Goal: Task Accomplishment & Management: Manage account settings

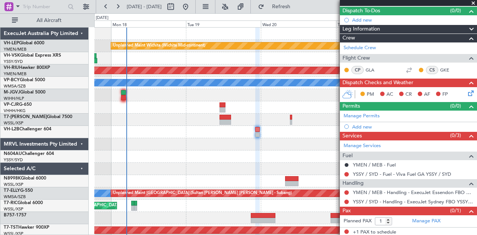
click at [82, 235] on html "[DATE] - [DATE] Refresh Quick Links All Aircraft Unplanned Maint Wichita (Wichi…" at bounding box center [238, 117] width 477 height 235
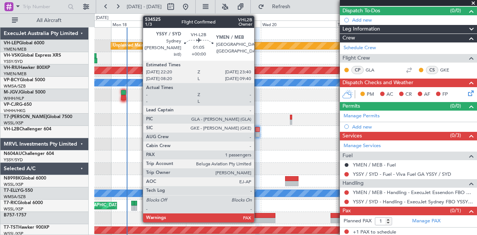
click at [258, 132] on div at bounding box center [257, 134] width 4 height 5
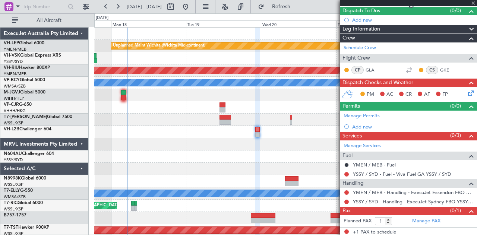
click at [258, 132] on div at bounding box center [257, 134] width 4 height 5
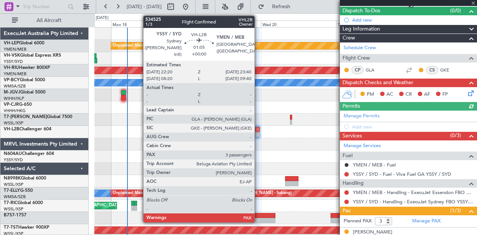
click at [258, 132] on div at bounding box center [257, 134] width 4 height 5
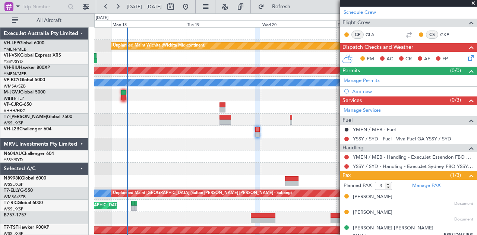
scroll to position [104, 0]
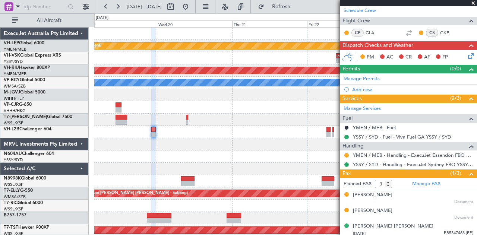
click at [186, 148] on div "Unplanned Maint Wichita (Wichita Mid-continent) - - PHNL 09:20 Z YSSY 19:50 Z P…" at bounding box center [285, 231] width 383 height 406
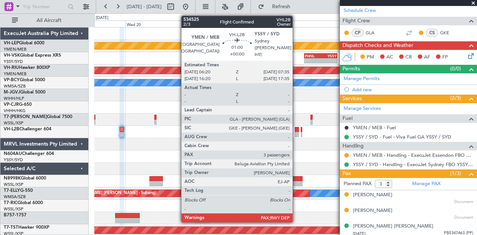
click at [296, 129] on div at bounding box center [297, 129] width 4 height 5
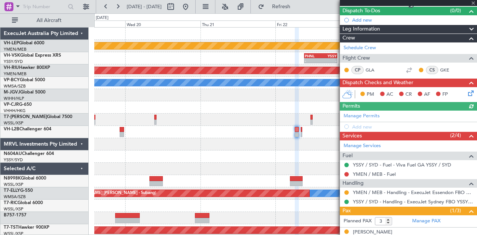
scroll to position [0, 0]
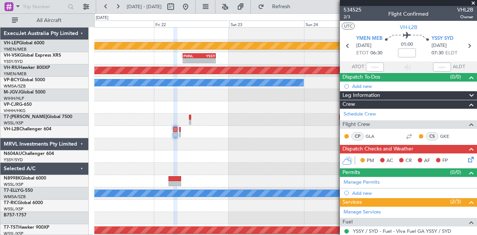
click at [116, 143] on div "Unplanned Maint Wichita (Wichita Mid-continent) - - PHNL 09:20 Z YSSY 19:50 Z P…" at bounding box center [285, 231] width 383 height 406
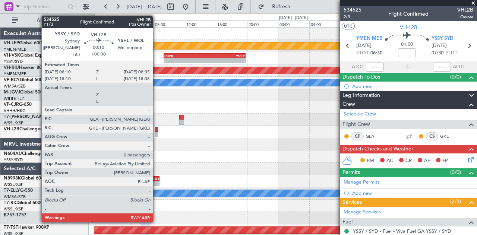
click at [157, 129] on div at bounding box center [156, 129] width 3 height 5
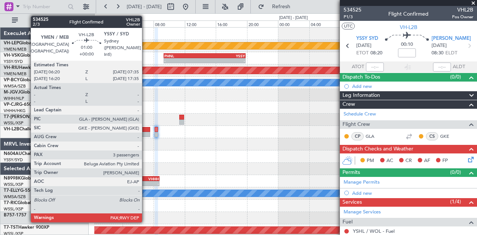
click at [146, 129] on div at bounding box center [146, 129] width 10 height 5
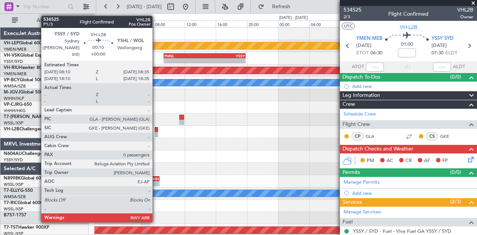
click at [156, 128] on div at bounding box center [156, 129] width 3 height 5
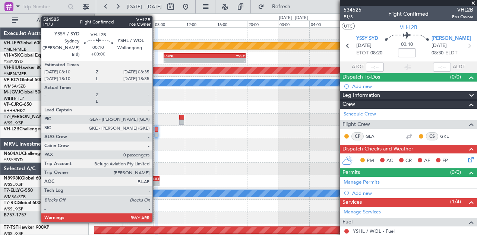
click at [156, 133] on div at bounding box center [156, 134] width 3 height 5
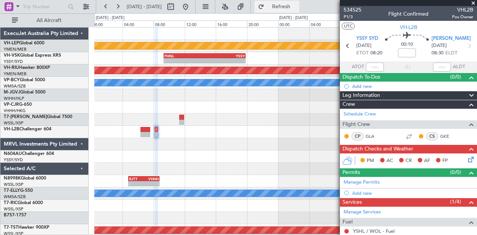
click at [288, 2] on button "Refresh" at bounding box center [277, 7] width 45 height 12
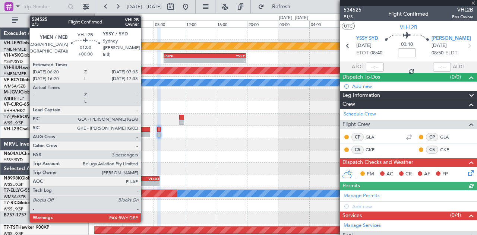
click at [145, 130] on div at bounding box center [146, 129] width 10 height 5
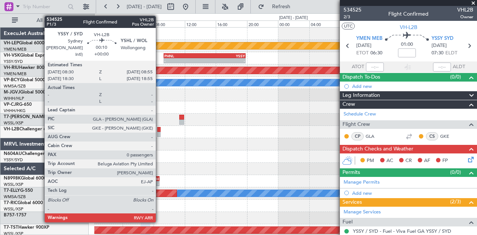
click at [160, 132] on div at bounding box center [158, 134] width 3 height 5
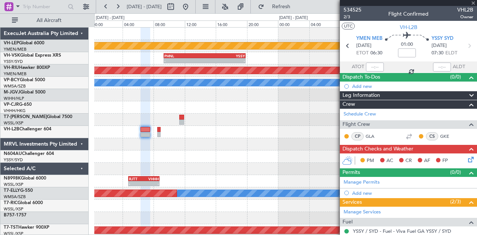
type input "0"
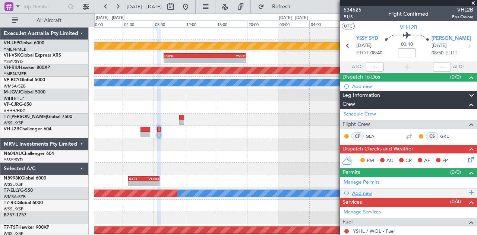
click at [365, 191] on div "Add new" at bounding box center [409, 193] width 114 height 6
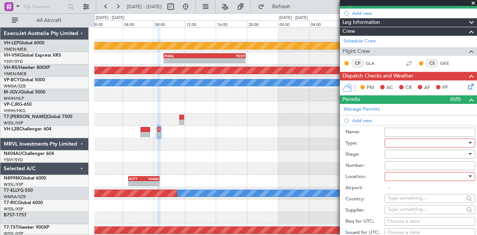
scroll to position [112, 0]
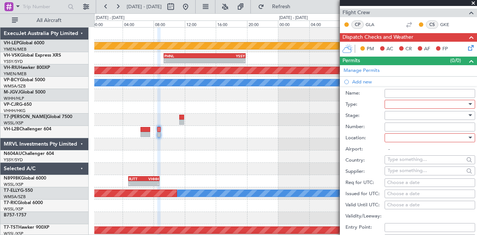
click at [401, 104] on div at bounding box center [427, 104] width 79 height 11
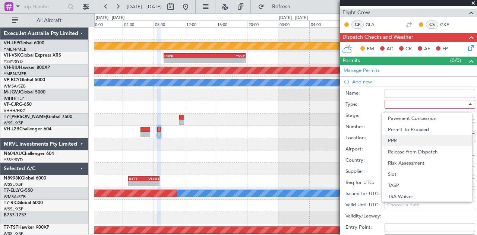
scroll to position [224, 0]
click at [398, 174] on span "Slot" at bounding box center [427, 174] width 78 height 11
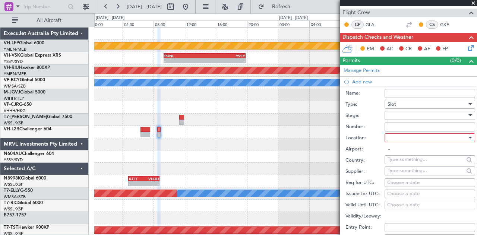
click at [397, 113] on div at bounding box center [427, 115] width 79 height 11
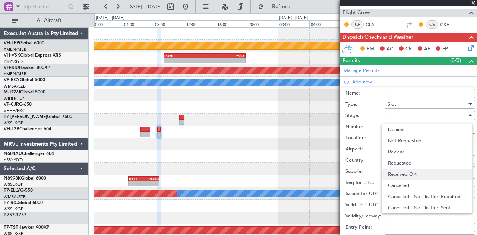
click at [398, 173] on span "Received OK" at bounding box center [427, 174] width 78 height 11
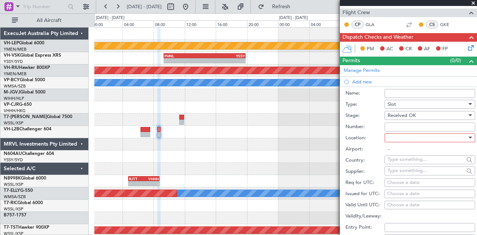
click at [401, 138] on div at bounding box center [427, 137] width 79 height 11
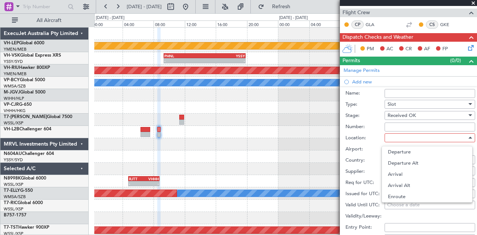
click at [400, 154] on span "Departure" at bounding box center [427, 152] width 78 height 11
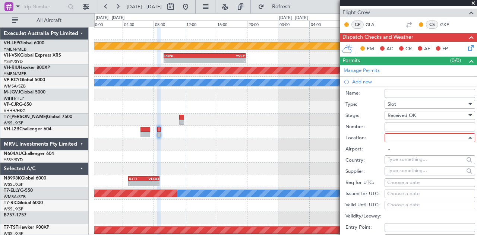
type input "YSSY / SYD"
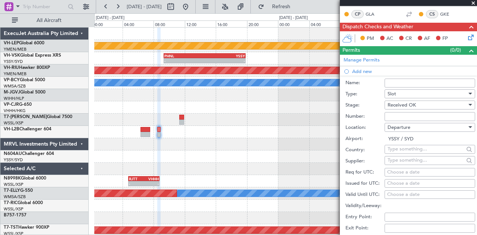
scroll to position [149, 0]
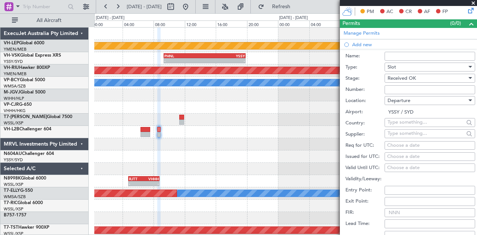
click at [410, 155] on div "Choose a date" at bounding box center [429, 156] width 85 height 7
select select "8"
select select "2025"
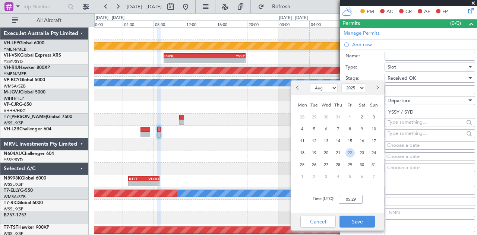
click at [347, 152] on span "22" at bounding box center [350, 152] width 9 height 9
click at [357, 201] on input "00:00" at bounding box center [351, 199] width 24 height 9
type input "08:40"
click at [357, 219] on button "Save" at bounding box center [357, 222] width 35 height 12
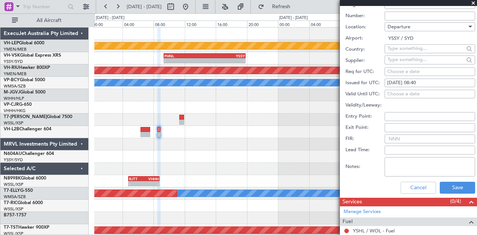
scroll to position [231, 0]
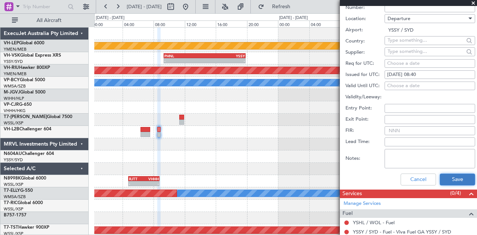
click at [449, 174] on button "Save" at bounding box center [457, 180] width 35 height 12
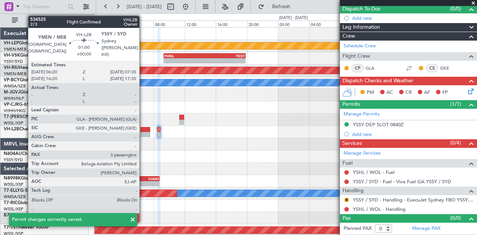
scroll to position [66, 0]
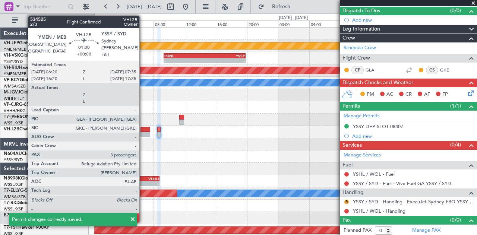
click at [143, 132] on div at bounding box center [146, 134] width 10 height 5
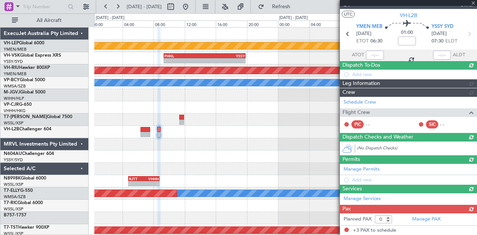
type input "3"
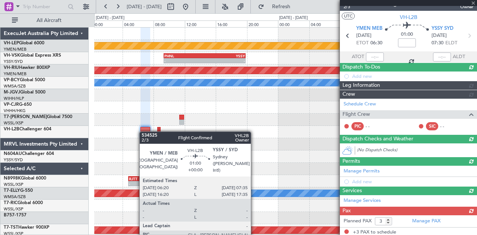
scroll to position [105, 0]
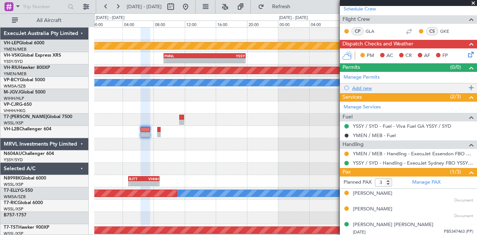
click at [364, 86] on div "Add new" at bounding box center [409, 88] width 114 height 6
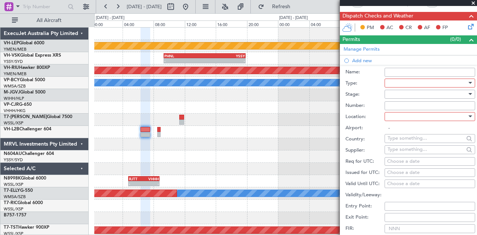
scroll to position [119, 0]
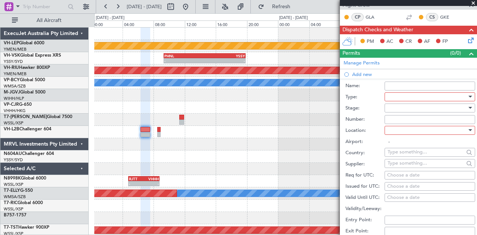
click at [393, 97] on div at bounding box center [427, 96] width 79 height 11
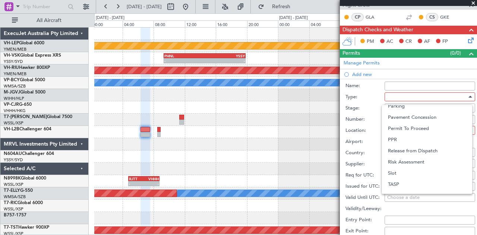
scroll to position [224, 0]
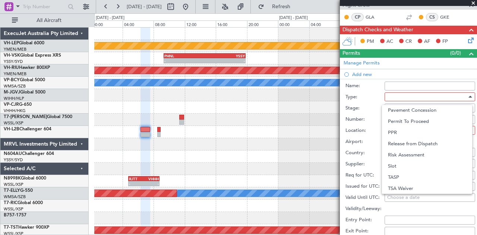
click at [401, 164] on span "Slot" at bounding box center [427, 166] width 78 height 11
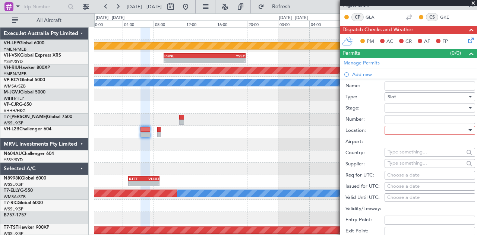
click at [397, 107] on div at bounding box center [427, 108] width 79 height 11
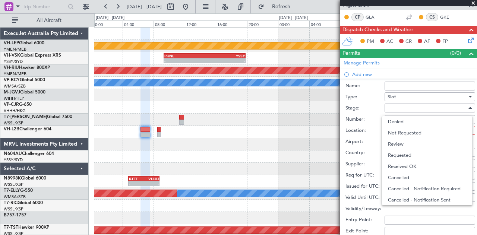
click at [400, 166] on span "Received OK" at bounding box center [427, 166] width 78 height 11
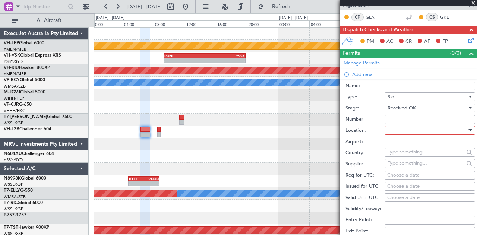
click at [403, 128] on div at bounding box center [427, 130] width 79 height 11
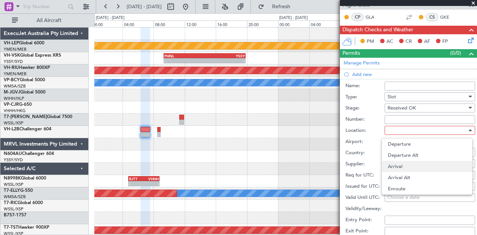
click at [397, 165] on span "Arrival" at bounding box center [427, 166] width 78 height 11
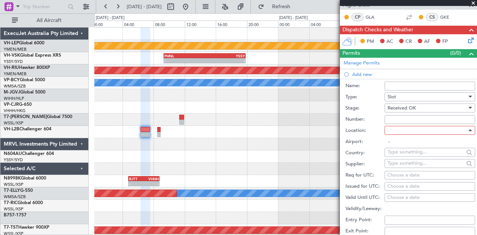
type input "YSSY / SYD"
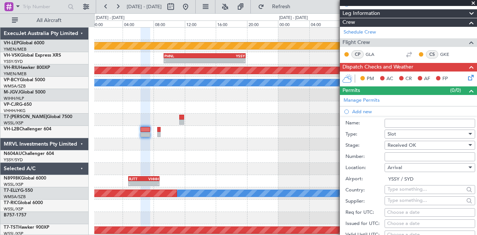
scroll to position [157, 0]
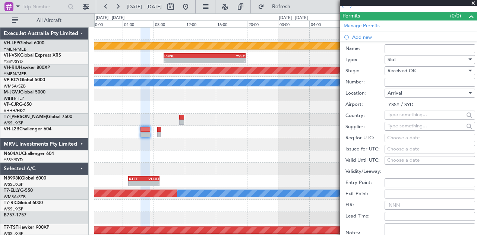
click at [402, 147] on div "Choose a date" at bounding box center [429, 149] width 85 height 7
select select "8"
select select "2025"
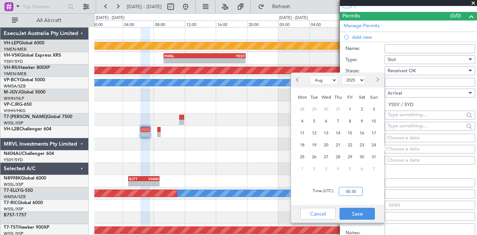
click at [358, 193] on input "05:30" at bounding box center [351, 191] width 24 height 9
click at [352, 146] on span "22" at bounding box center [350, 145] width 9 height 9
drag, startPoint x: 353, startPoint y: 191, endPoint x: 367, endPoint y: 194, distance: 13.7
click at [354, 191] on input "00:00" at bounding box center [351, 191] width 24 height 9
type input "07:35"
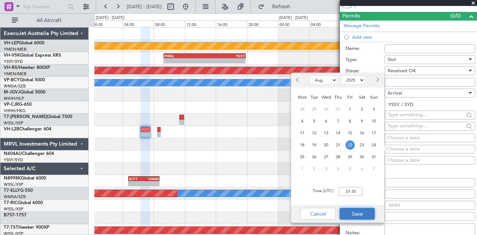
click at [361, 211] on button "Save" at bounding box center [357, 214] width 35 height 12
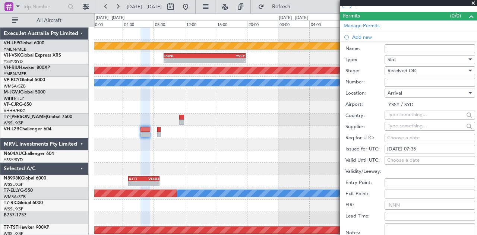
scroll to position [268, 0]
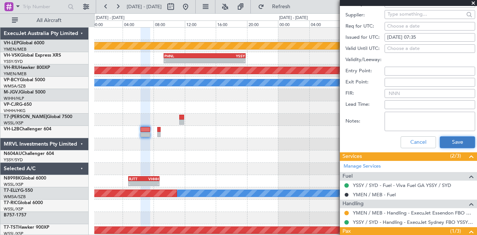
click at [456, 140] on button "Save" at bounding box center [457, 142] width 35 height 12
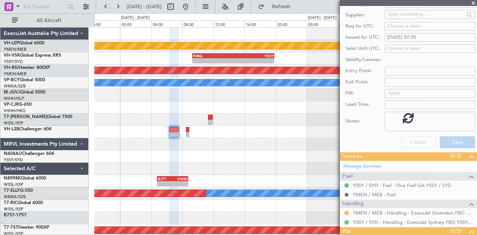
click at [235, 147] on div "Unplanned Maint Wichita (Wichita Mid-continent) - - PHNL 09:20 Z YSSY 19:50 Z P…" at bounding box center [285, 231] width 383 height 406
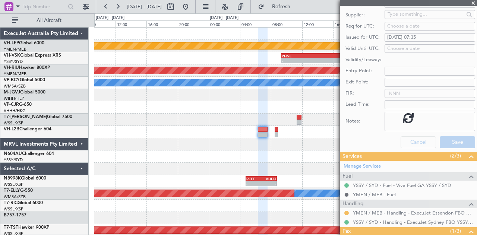
click at [266, 144] on div at bounding box center [285, 144] width 383 height 12
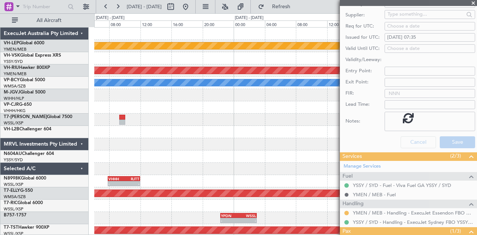
click at [272, 146] on div at bounding box center [285, 144] width 383 height 12
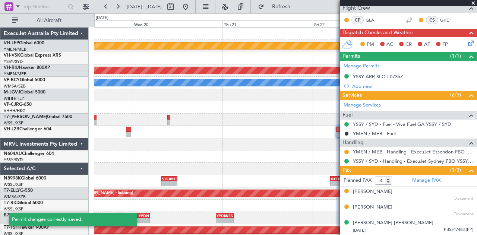
scroll to position [114, 0]
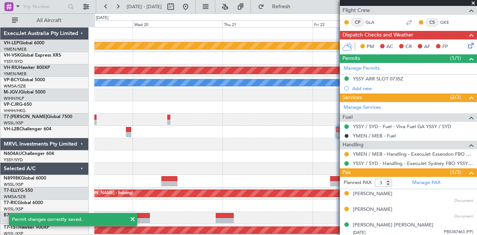
click at [248, 148] on div at bounding box center [285, 144] width 383 height 12
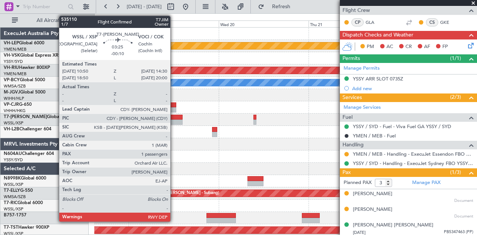
click at [174, 118] on div at bounding box center [176, 117] width 14 height 5
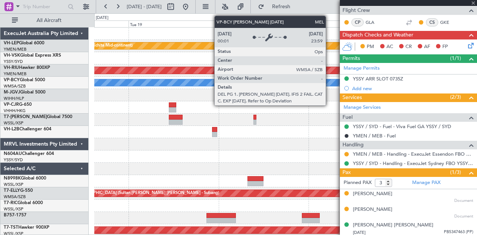
type input "-00:10"
type input "1"
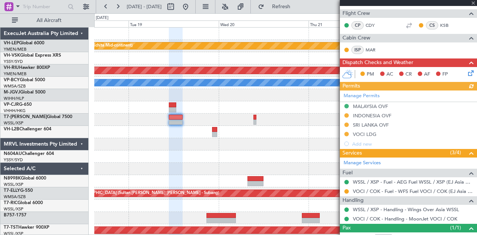
scroll to position [154, 0]
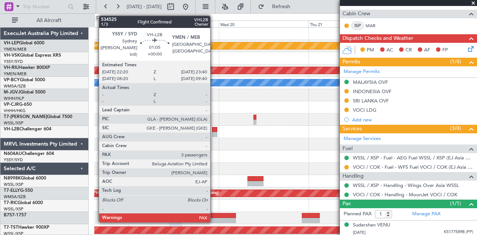
click at [214, 131] on div at bounding box center [214, 129] width 5 height 5
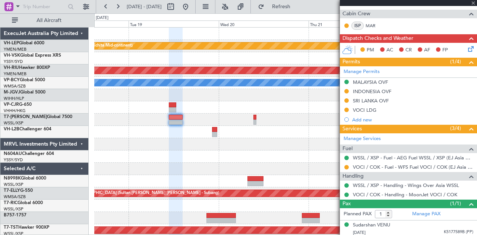
type input "3"
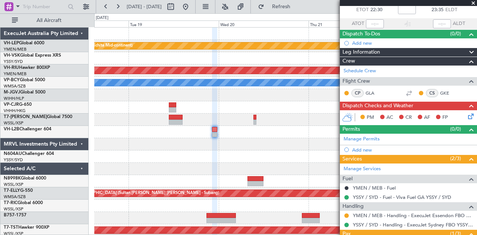
scroll to position [75, 0]
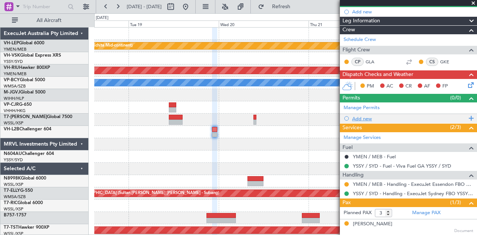
click at [363, 117] on div "Add new" at bounding box center [409, 119] width 114 height 6
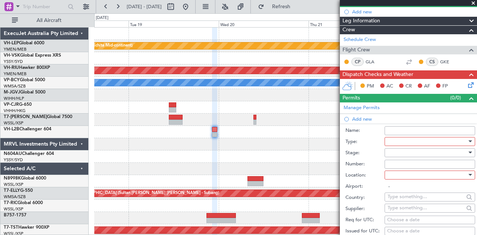
click at [394, 138] on div at bounding box center [427, 141] width 79 height 11
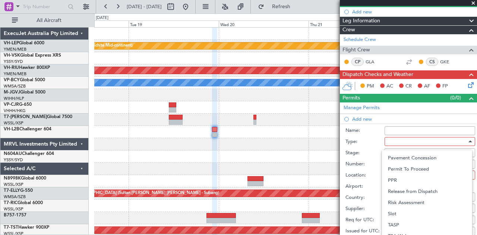
scroll to position [224, 0]
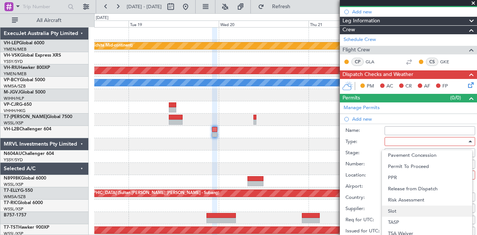
click at [397, 210] on span "Slot" at bounding box center [427, 211] width 78 height 11
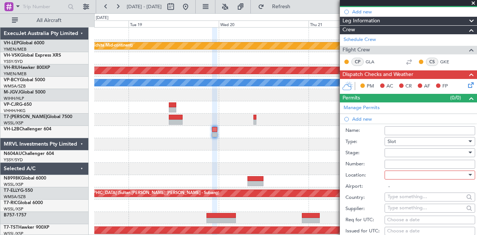
click at [396, 151] on div at bounding box center [427, 152] width 79 height 11
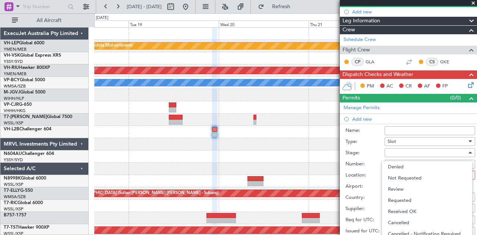
drag, startPoint x: 391, startPoint y: 211, endPoint x: 393, endPoint y: 205, distance: 7.0
click at [391, 211] on span "Received OK" at bounding box center [427, 211] width 78 height 11
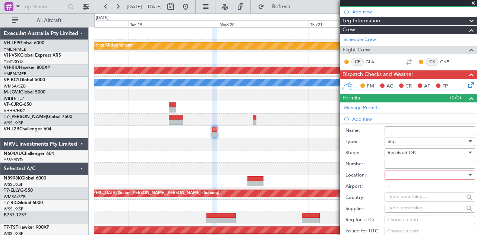
click at [402, 173] on div at bounding box center [427, 175] width 79 height 11
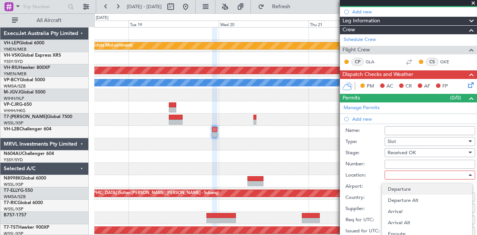
click at [400, 188] on span "Departure" at bounding box center [427, 189] width 78 height 11
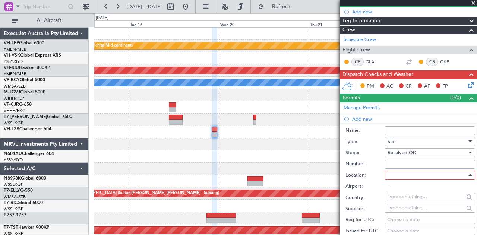
type input "YSSY / SYD"
click at [395, 230] on div "Choose a date" at bounding box center [429, 231] width 85 height 7
select select "8"
select select "2025"
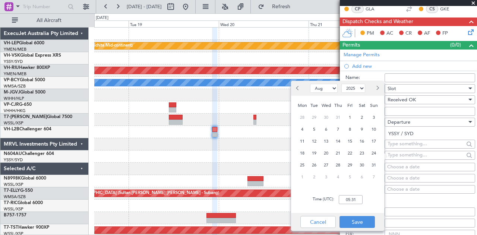
scroll to position [149, 0]
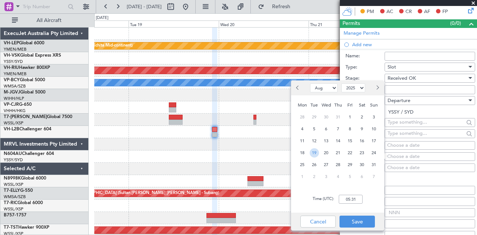
click at [314, 155] on span "19" at bounding box center [314, 152] width 9 height 9
click at [359, 199] on input "00:00" at bounding box center [351, 199] width 24 height 9
type input "22:30"
click at [358, 219] on button "Save" at bounding box center [357, 222] width 35 height 12
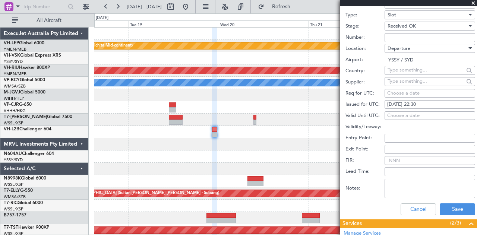
scroll to position [261, 0]
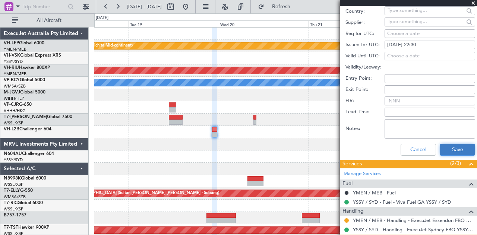
click at [460, 151] on button "Save" at bounding box center [457, 150] width 35 height 12
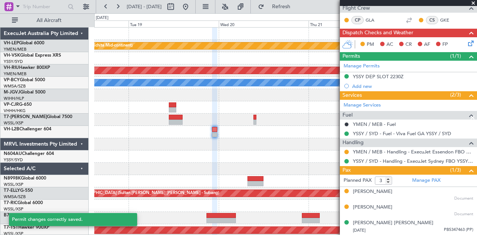
scroll to position [114, 0]
